Goal: Subscribe to service/newsletter

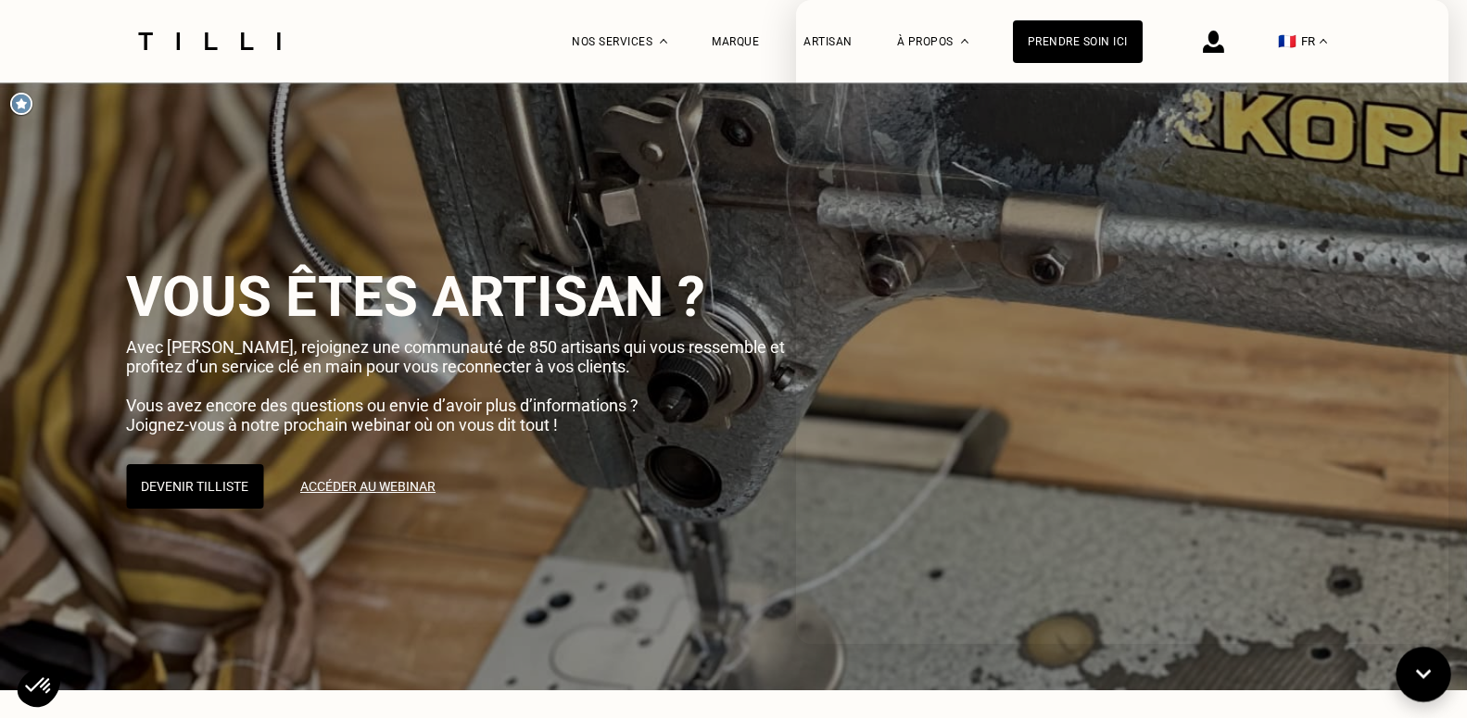
click at [1427, 672] on icon at bounding box center [1424, 674] width 16 height 9
click at [830, 43] on div "Artisan" at bounding box center [828, 41] width 49 height 13
click at [840, 46] on div "Artisan" at bounding box center [828, 41] width 49 height 13
click at [373, 490] on link "Accéder au webinar" at bounding box center [367, 486] width 171 height 46
click at [1224, 42] on img at bounding box center [1213, 42] width 21 height 22
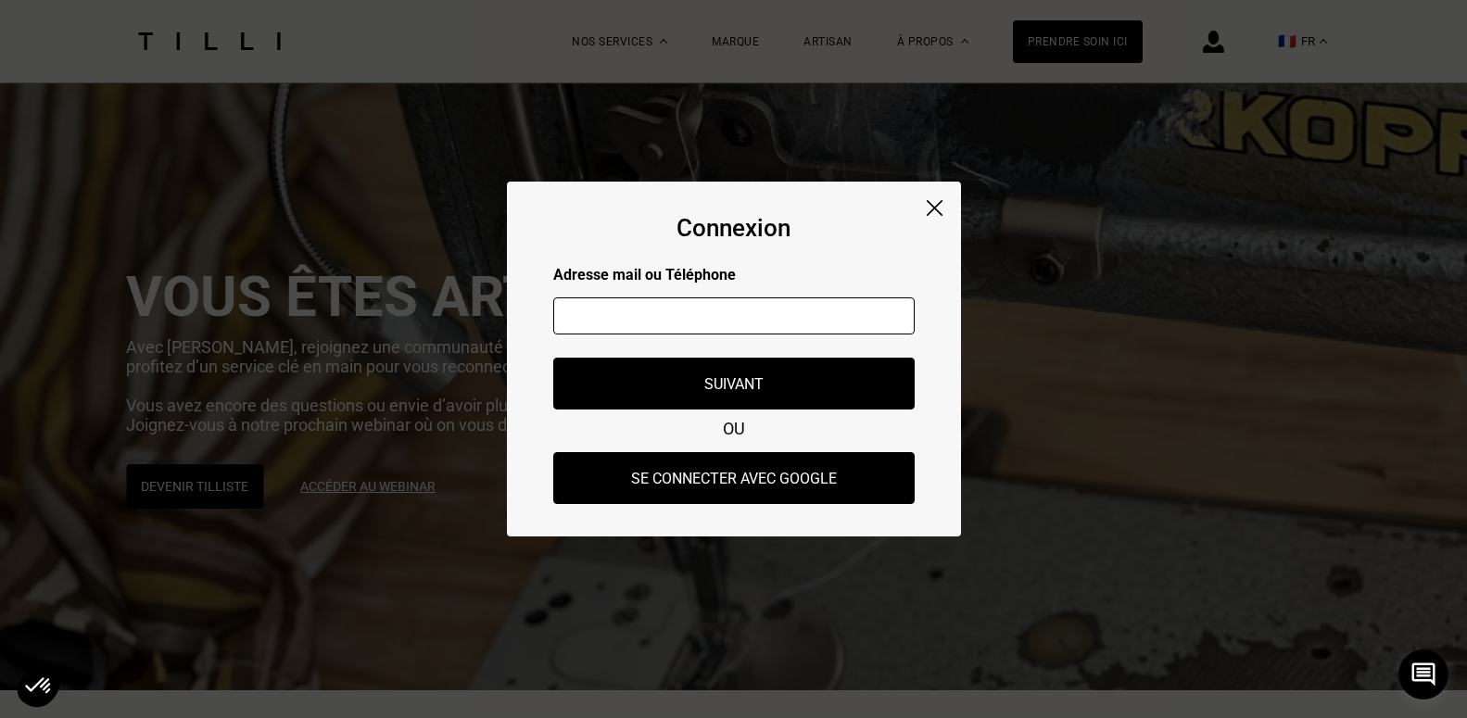
click at [743, 327] on input "text" at bounding box center [733, 316] width 361 height 37
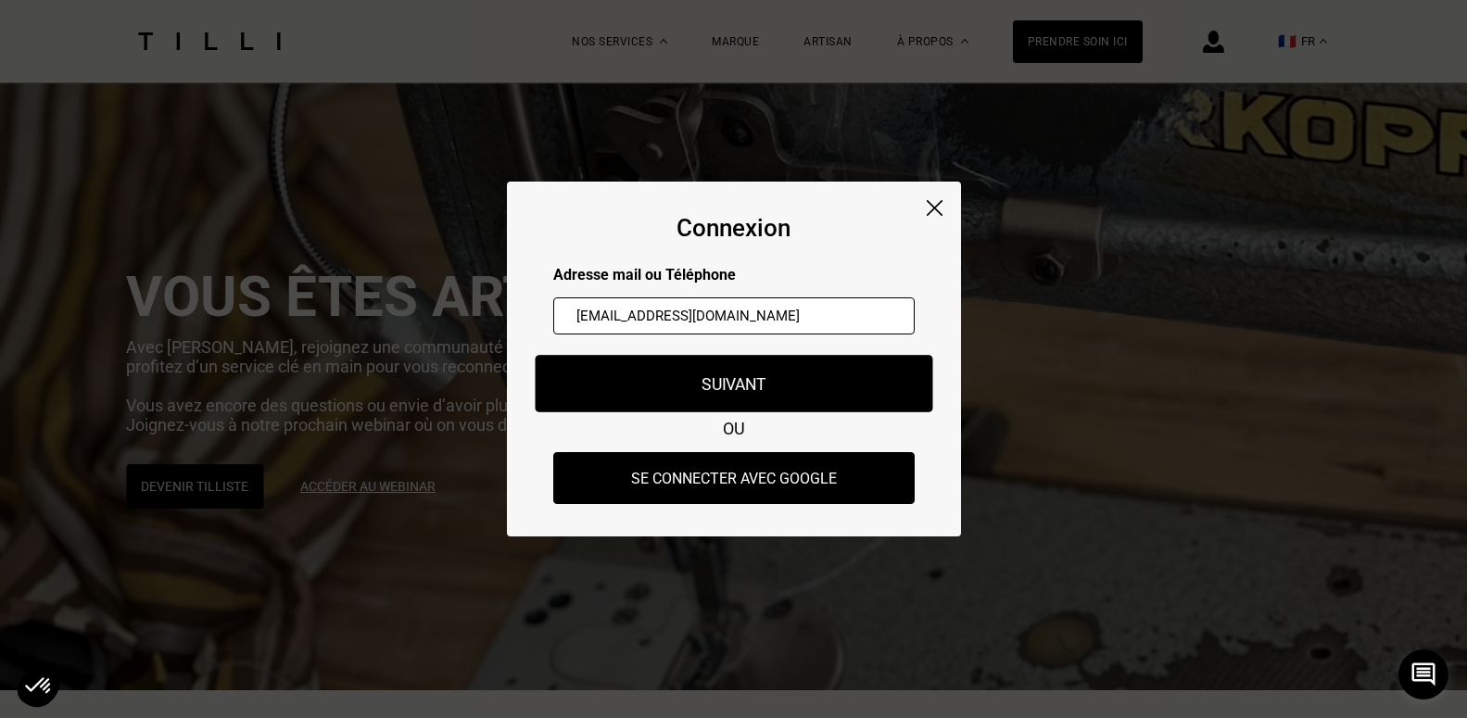
type input "[EMAIL_ADDRESS][DOMAIN_NAME]"
click at [772, 384] on button "Suivant" at bounding box center [734, 383] width 398 height 57
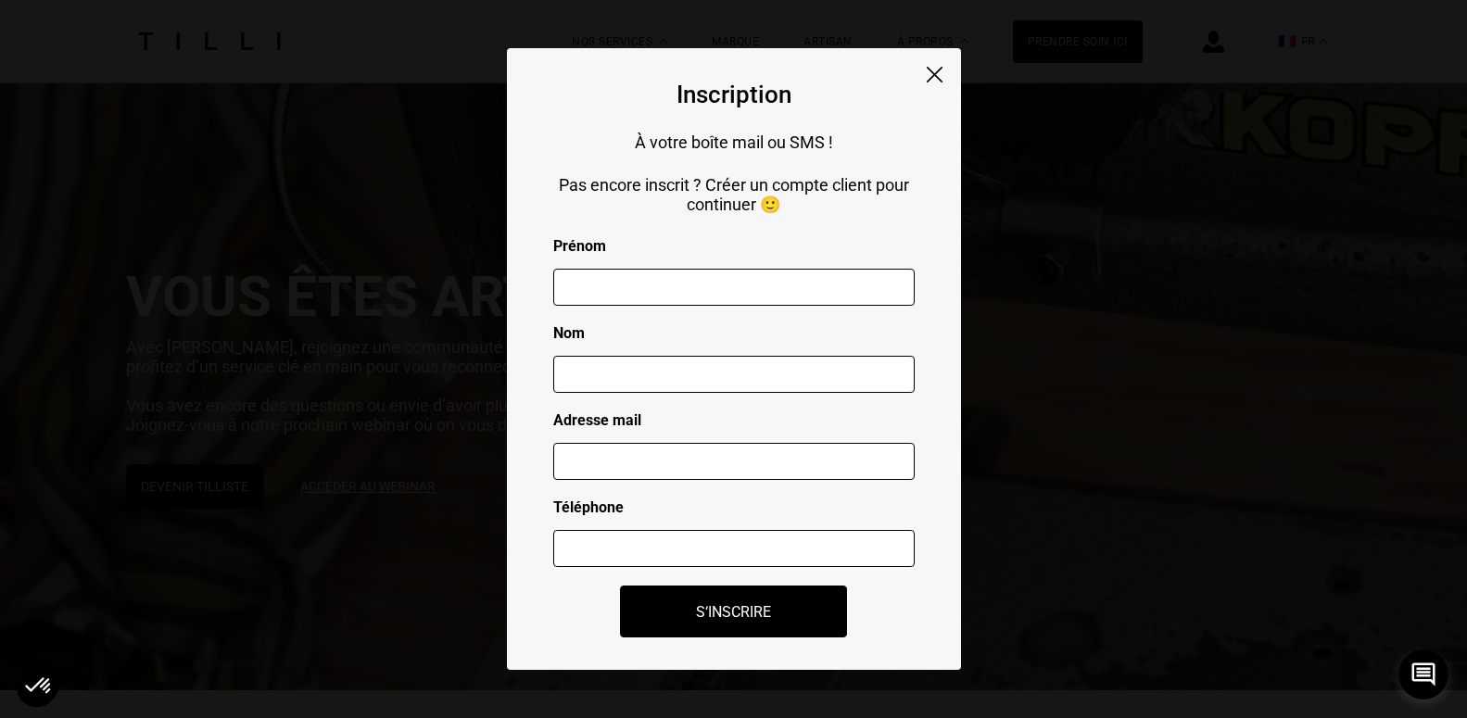
click at [931, 72] on img at bounding box center [935, 75] width 16 height 16
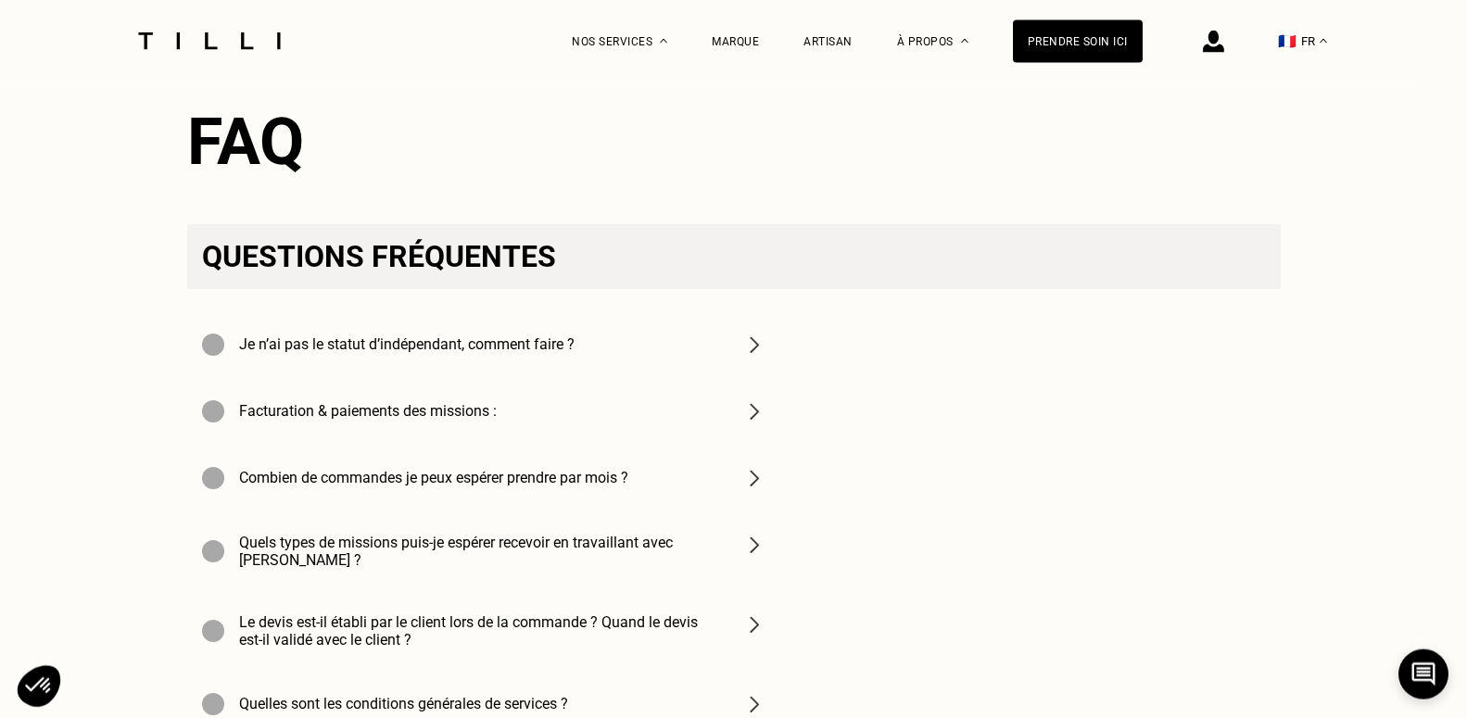
scroll to position [6434, 0]
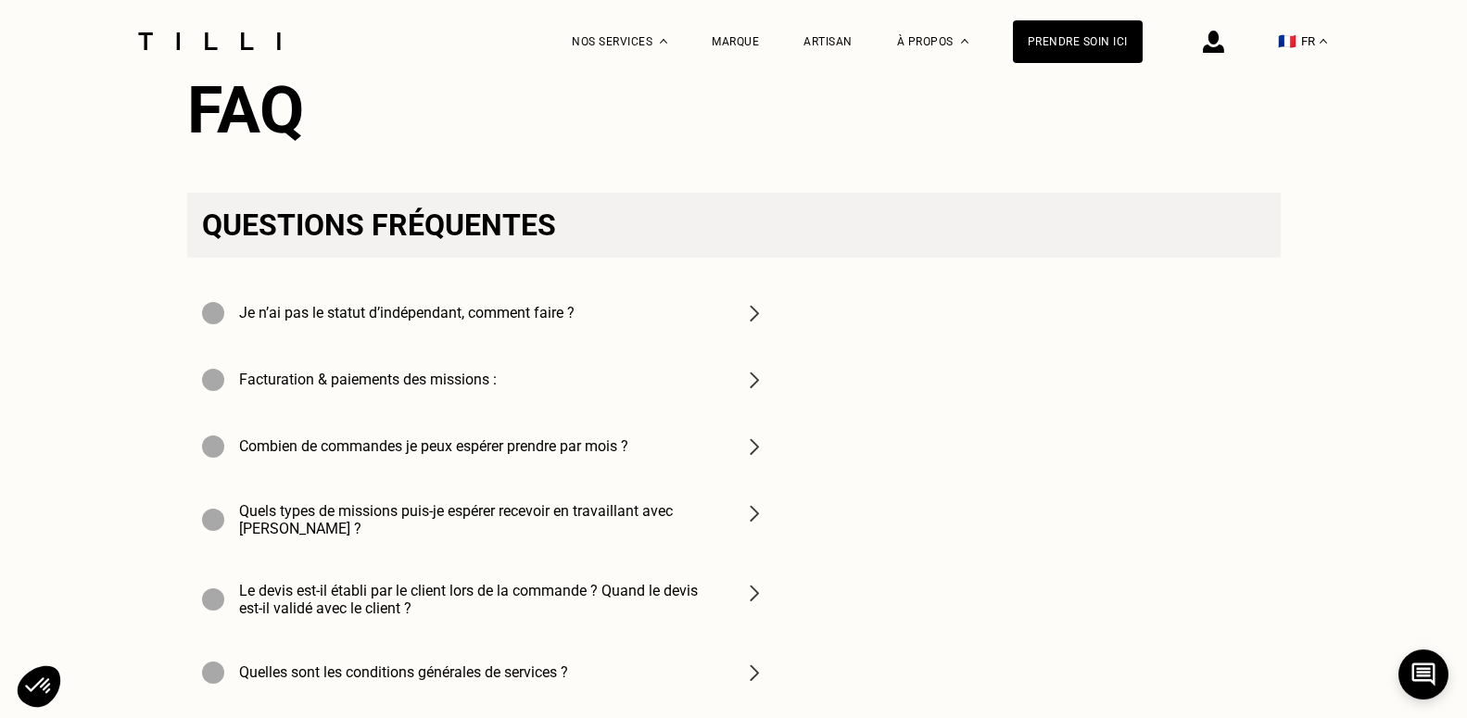
click at [759, 436] on img at bounding box center [754, 447] width 22 height 22
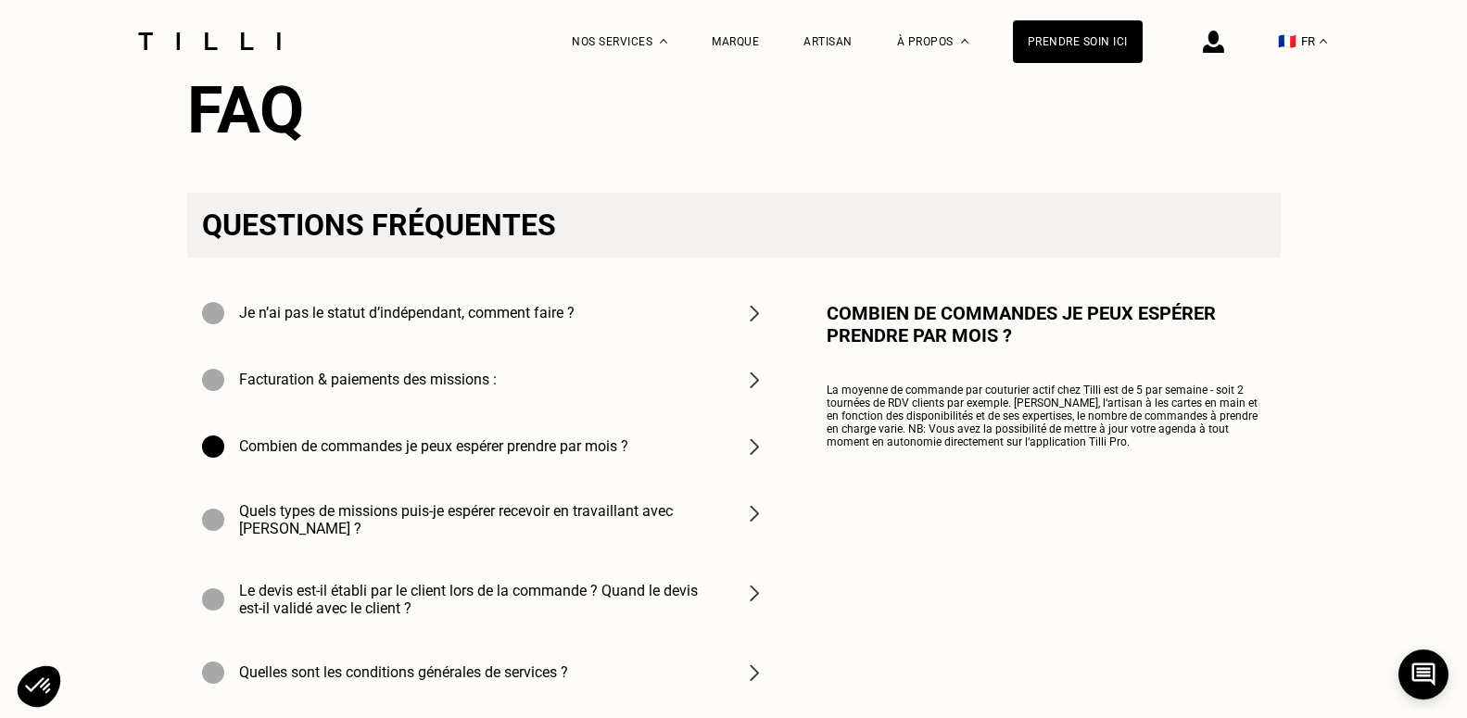
click at [231, 36] on img at bounding box center [210, 41] width 156 height 18
